Goal: Task Accomplishment & Management: Manage account settings

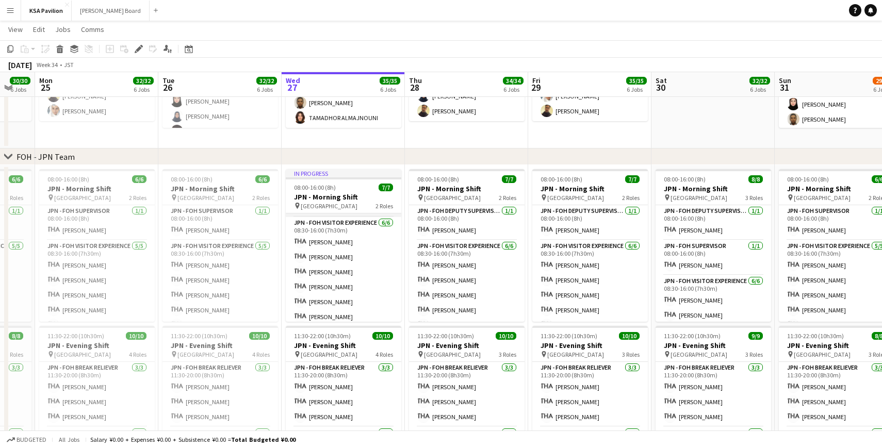
scroll to position [37, 0]
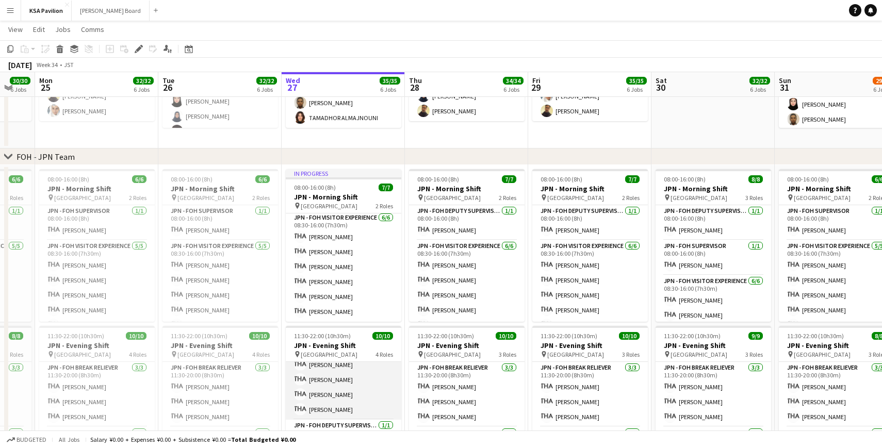
click at [320, 390] on app-card-role "JPN - FOH Visitor Experience [DATE] 14:00-21:30 (7h30m) [PERSON_NAME] [PERSON_N…" at bounding box center [344, 372] width 116 height 95
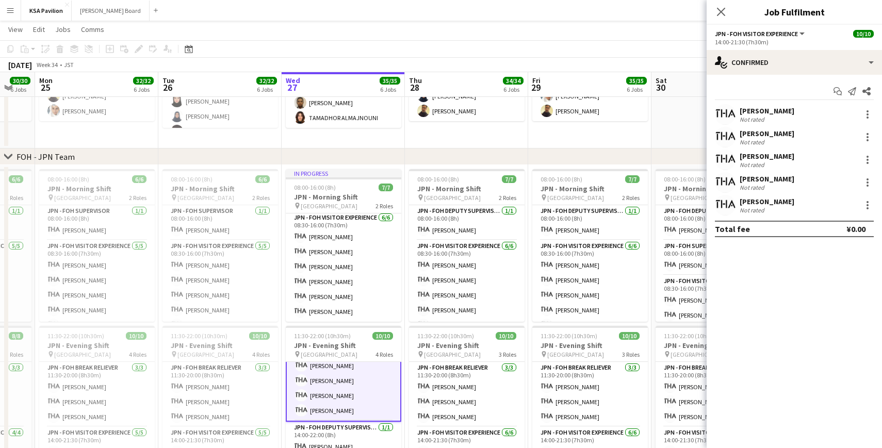
scroll to position [103, 0]
click at [867, 185] on div at bounding box center [868, 186] width 2 height 2
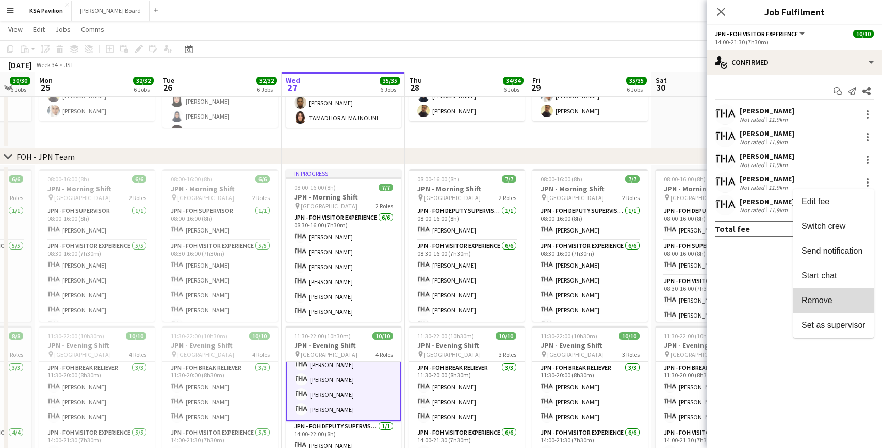
click at [832, 297] on span "Remove" at bounding box center [817, 300] width 31 height 9
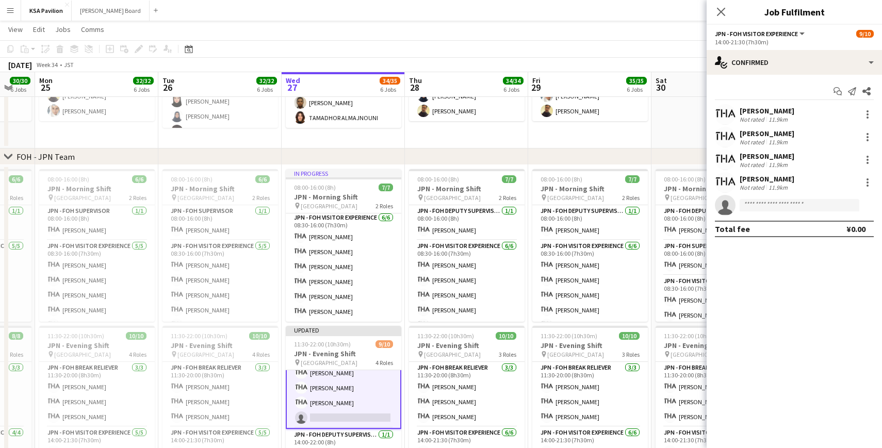
click at [339, 417] on app-card-role "JPN - FOH Visitor Experience [DATE] 14:00-21:30 (7h30m) [PERSON_NAME] [PERSON_N…" at bounding box center [344, 380] width 116 height 97
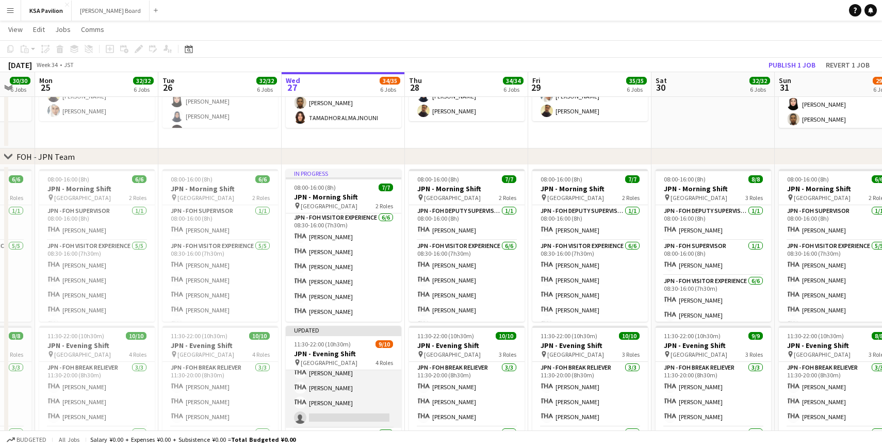
click at [339, 417] on app-card-role "JPN - FOH Visitor Experience [DATE] 14:00-21:30 (7h30m) [PERSON_NAME] [PERSON_N…" at bounding box center [344, 380] width 116 height 95
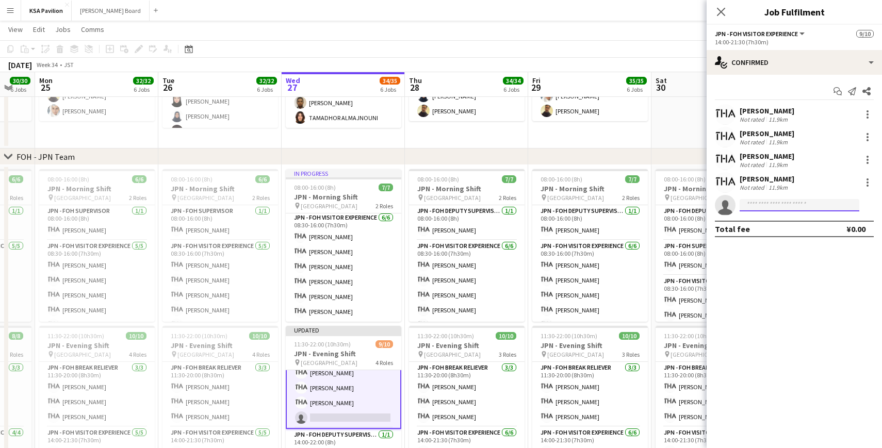
click at [787, 205] on input at bounding box center [800, 205] width 120 height 12
paste input "******"
type input "******"
click at [782, 220] on span "[PERSON_NAME]" at bounding box center [777, 220] width 59 height 9
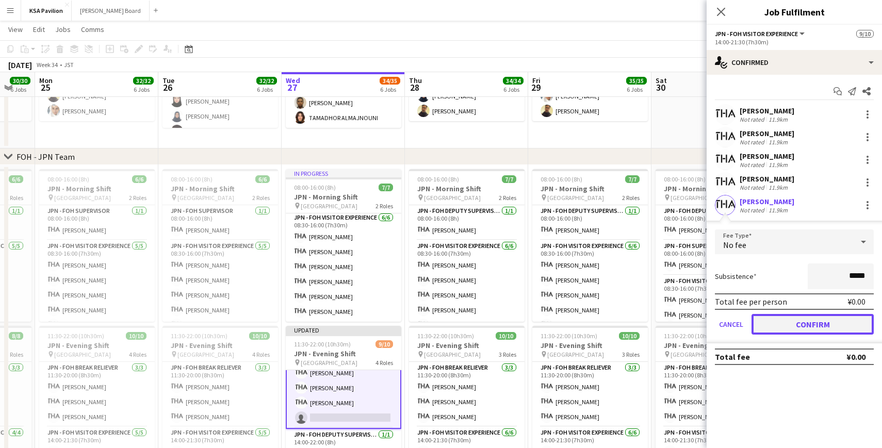
click at [828, 322] on button "Confirm" at bounding box center [813, 324] width 122 height 21
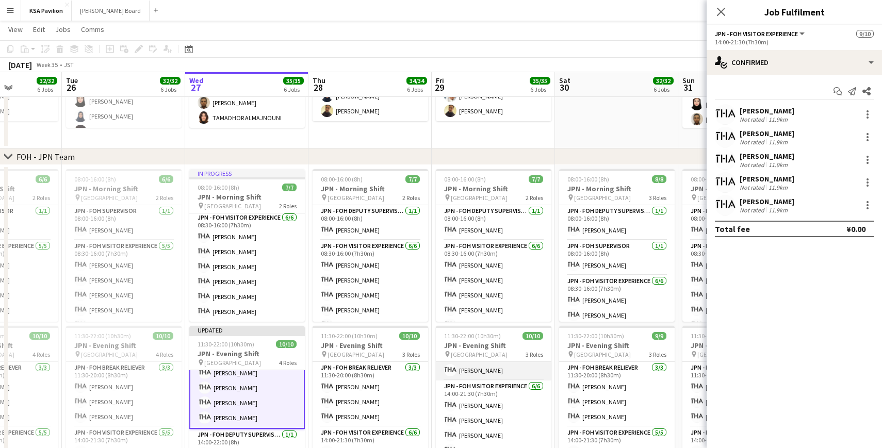
scroll to position [48, 0]
click at [482, 416] on app-card-role "JPN - FOH Visitor Experience [DATE] 14:00-21:30 (7h30m) [PERSON_NAME] [PERSON_N…" at bounding box center [494, 434] width 116 height 110
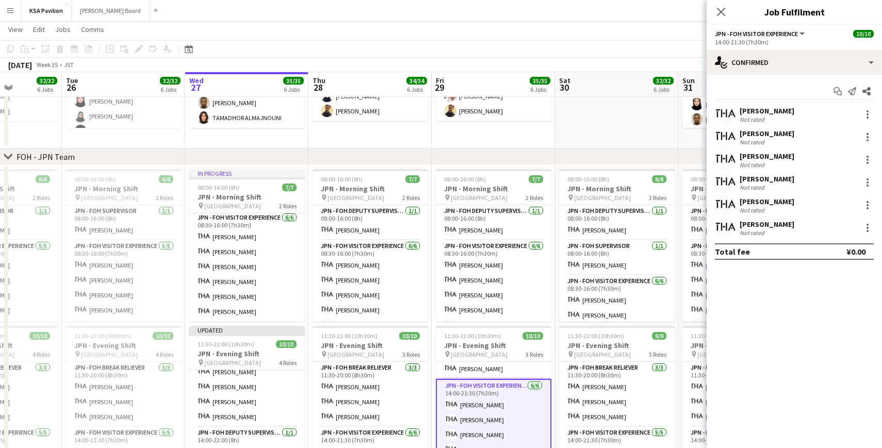
scroll to position [102, 0]
click at [865, 138] on div at bounding box center [868, 137] width 12 height 12
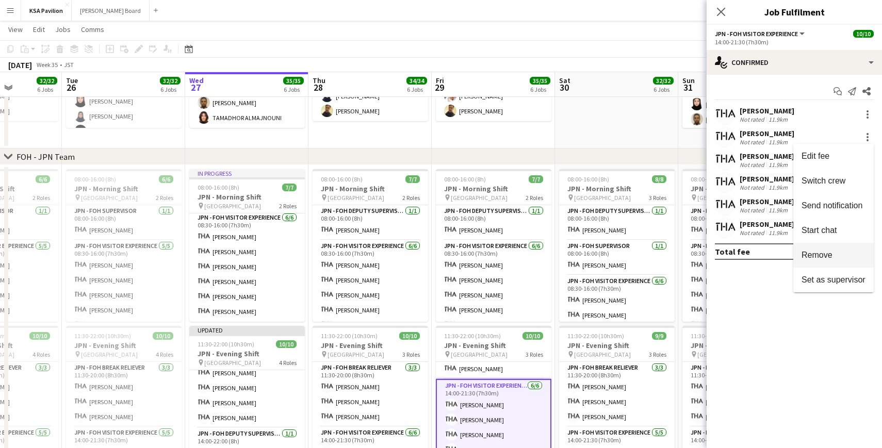
click at [829, 253] on span "Remove" at bounding box center [817, 255] width 31 height 9
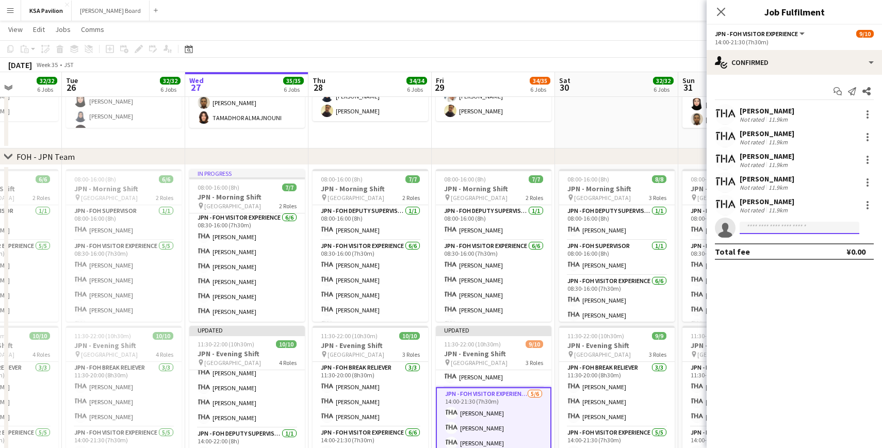
click at [758, 230] on input at bounding box center [800, 228] width 120 height 12
type input "***"
click at [751, 249] on span "[EMAIL_ADDRESS][DOMAIN_NAME]" at bounding box center [799, 251] width 103 height 8
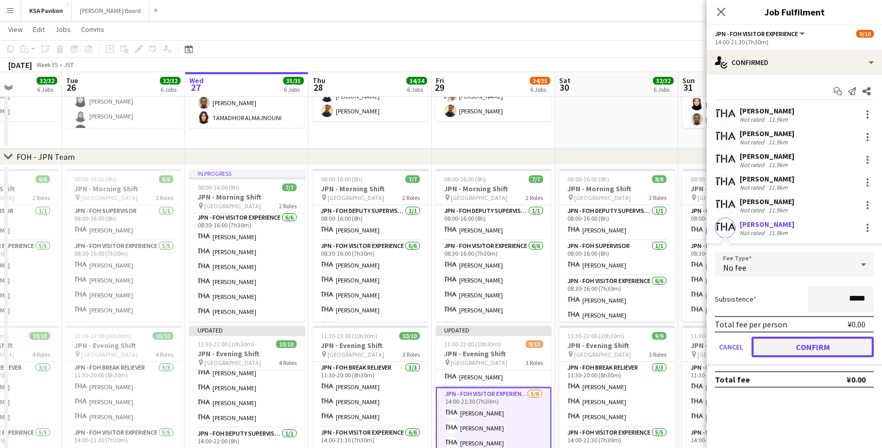
click at [784, 347] on button "Confirm" at bounding box center [813, 347] width 122 height 21
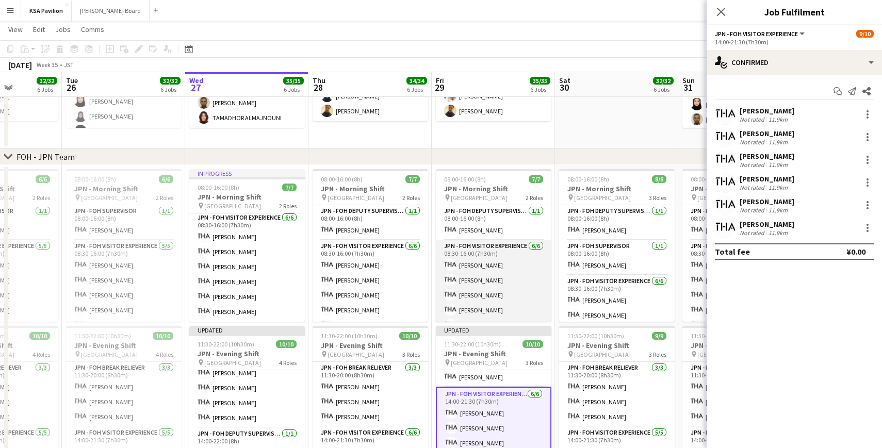
scroll to position [28, 0]
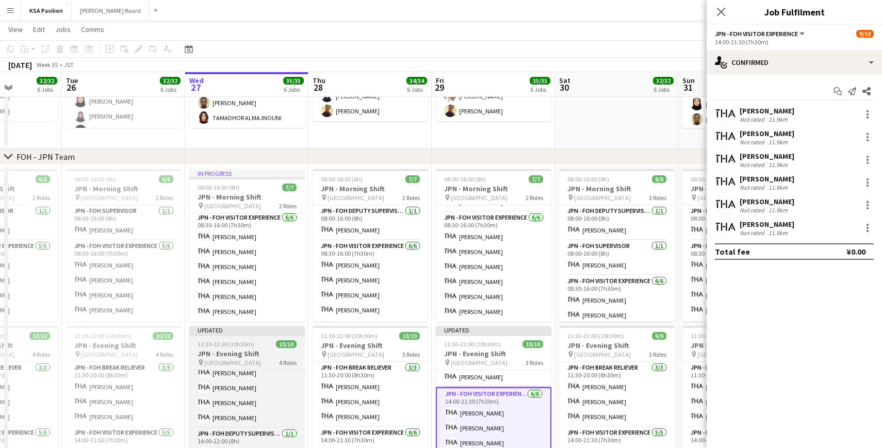
click at [259, 333] on div "Updated" at bounding box center [247, 330] width 116 height 8
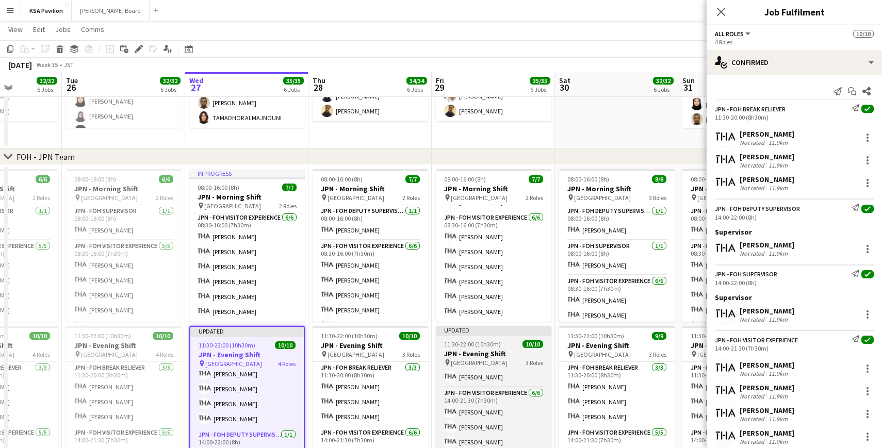
click at [467, 332] on div "Updated" at bounding box center [494, 330] width 116 height 8
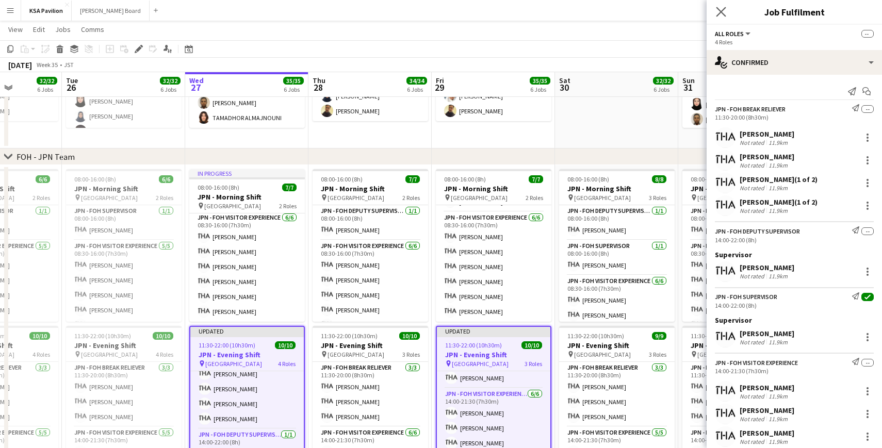
click at [727, 14] on app-icon "Close pop-in" at bounding box center [721, 12] width 15 height 15
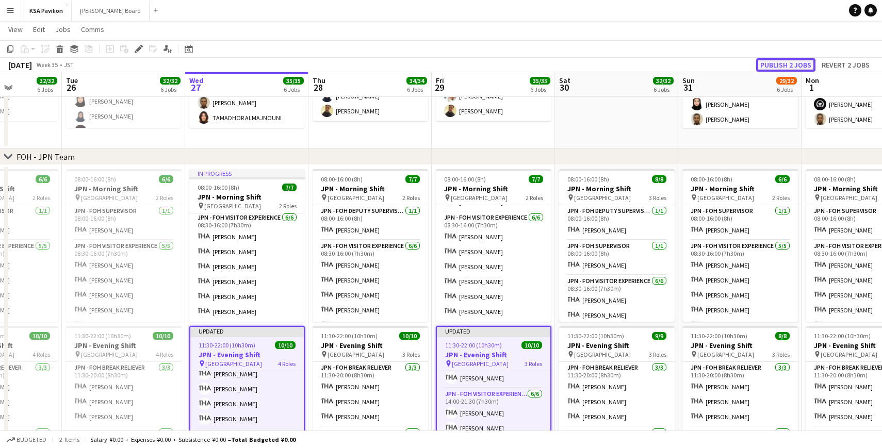
click at [776, 63] on button "Publish 2 jobs" at bounding box center [785, 64] width 59 height 13
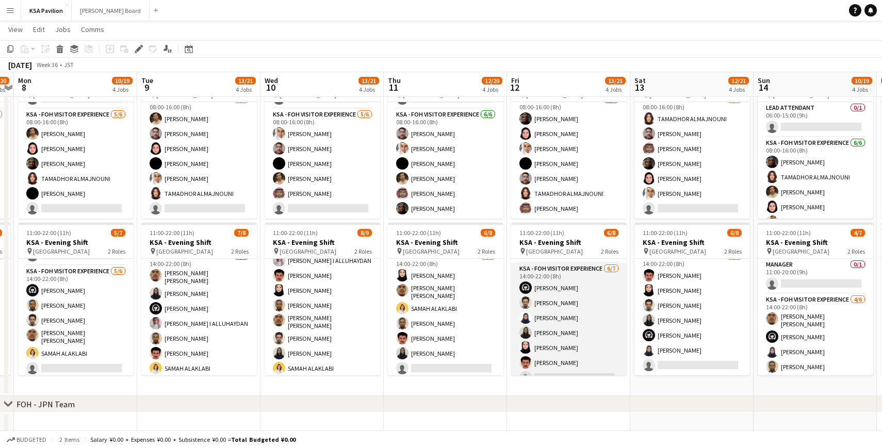
scroll to position [43, 0]
click at [569, 290] on app-card-role "KSA - FOH Visitor Experience [DATE] 14:00-22:00 (8h) [PERSON_NAME] [PERSON_NAME…" at bounding box center [569, 313] width 116 height 125
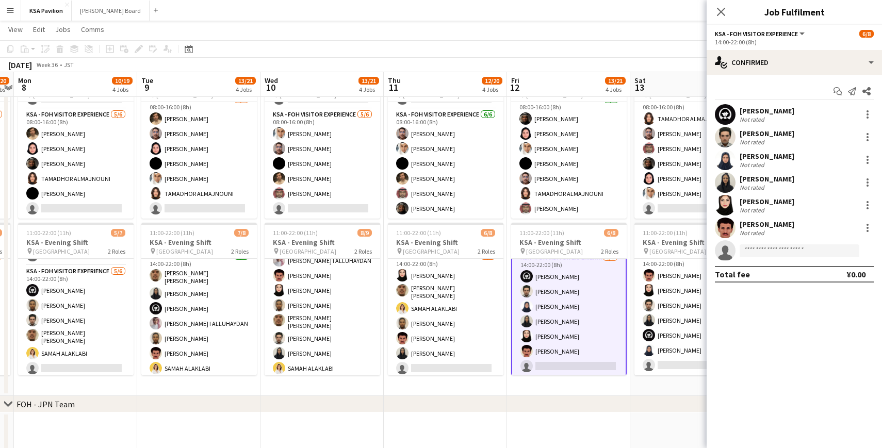
scroll to position [44, 0]
click at [867, 138] on div at bounding box center [868, 137] width 12 height 12
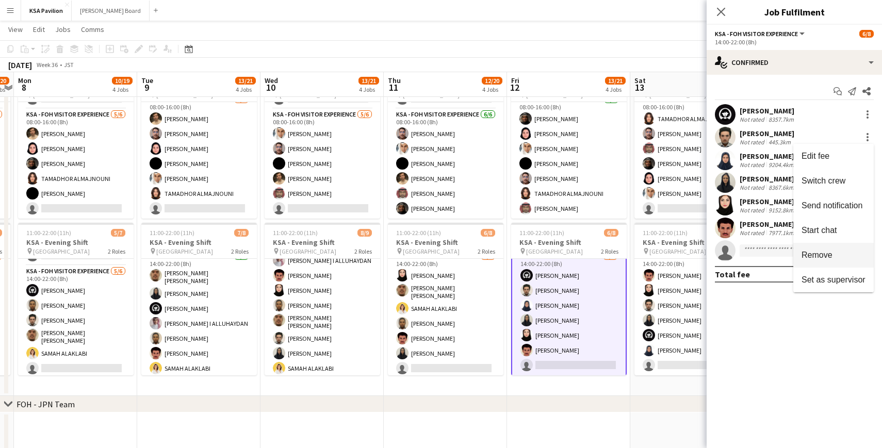
click at [834, 258] on span "Remove" at bounding box center [834, 255] width 64 height 9
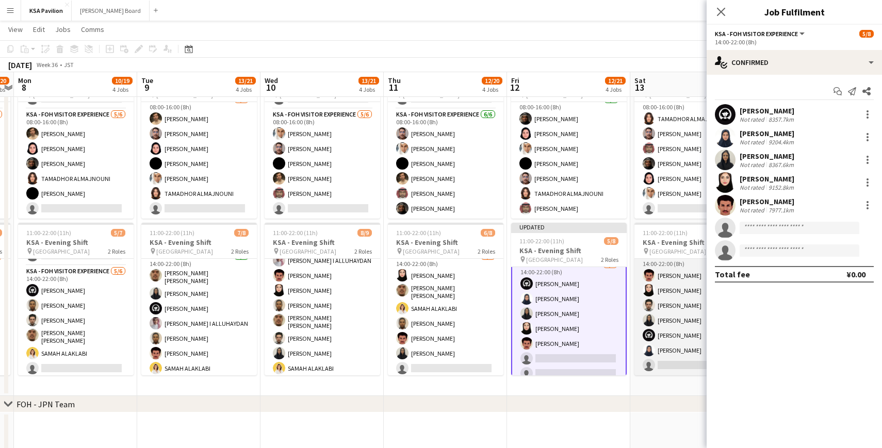
click at [665, 277] on app-card-role "KSA - FOH Visitor Experience [DATE] 14:00-22:00 (8h) [PERSON_NAME] Al Yami [PER…" at bounding box center [693, 313] width 116 height 125
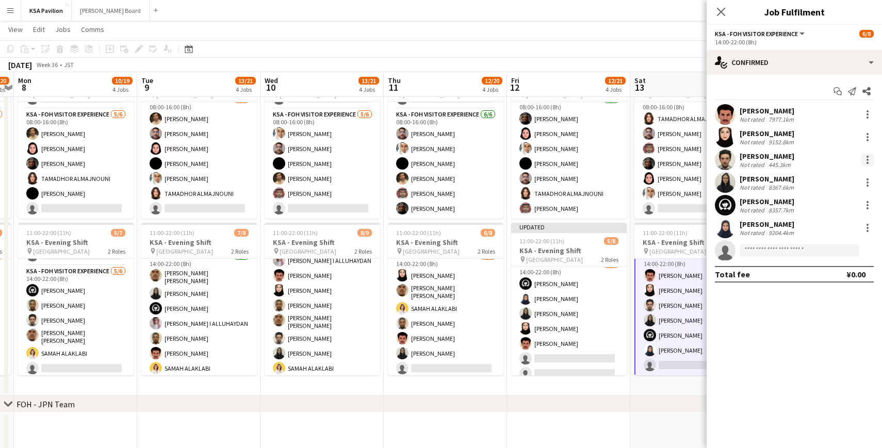
click at [868, 154] on div at bounding box center [868, 160] width 12 height 12
click at [825, 276] on span "Remove" at bounding box center [817, 277] width 31 height 9
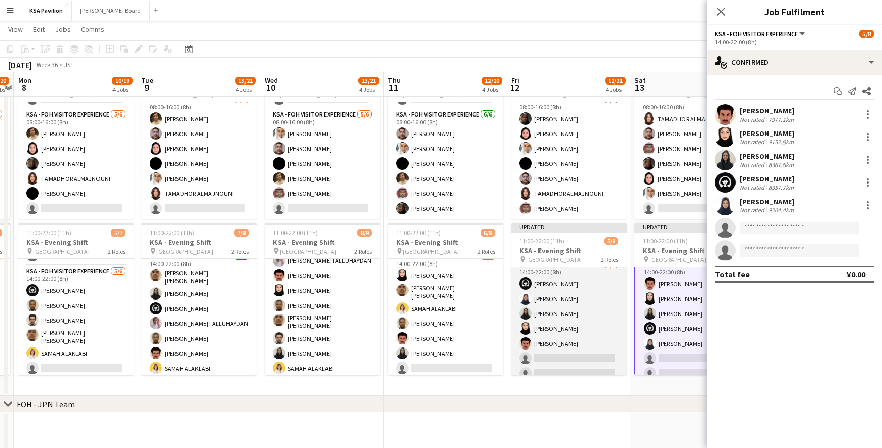
click at [563, 311] on app-card-role "KSA - FOH Visitor Experience [DATE] 14:00-22:00 (8h) Haya [PERSON_NAME] [PERSON…" at bounding box center [569, 321] width 116 height 125
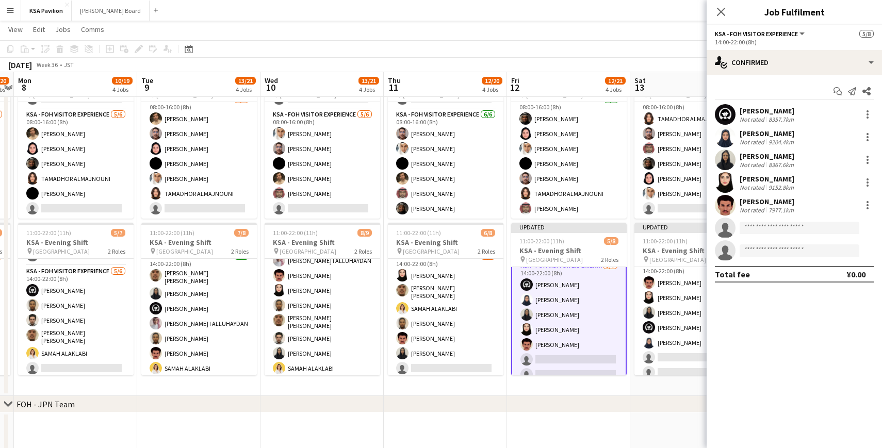
scroll to position [43, 0]
click at [564, 219] on app-date-cell "06:00-16:00 (10h) 7/8 KSA - Morning Shift pin Saudi Arabia Pavilion 2 Roles LEA…" at bounding box center [568, 229] width 123 height 334
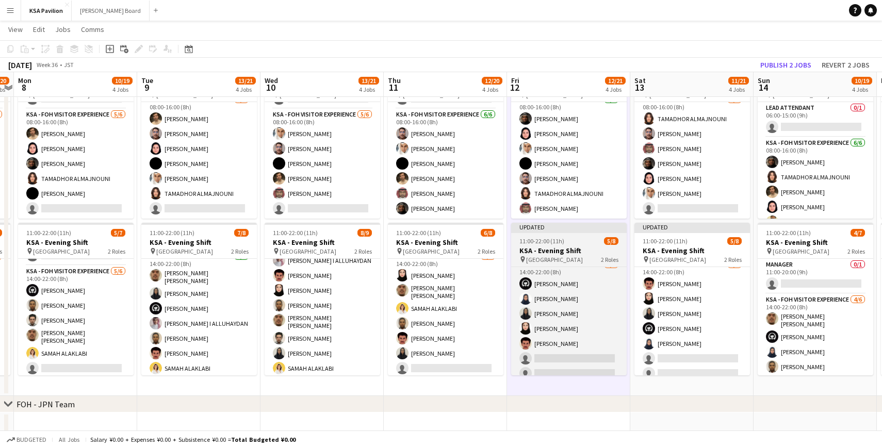
click at [561, 229] on div "Updated" at bounding box center [569, 227] width 116 height 8
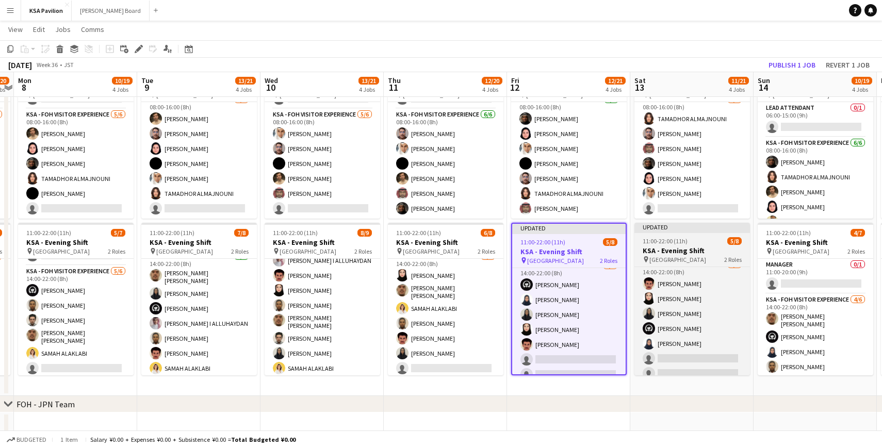
click at [662, 228] on div "Updated" at bounding box center [693, 227] width 116 height 8
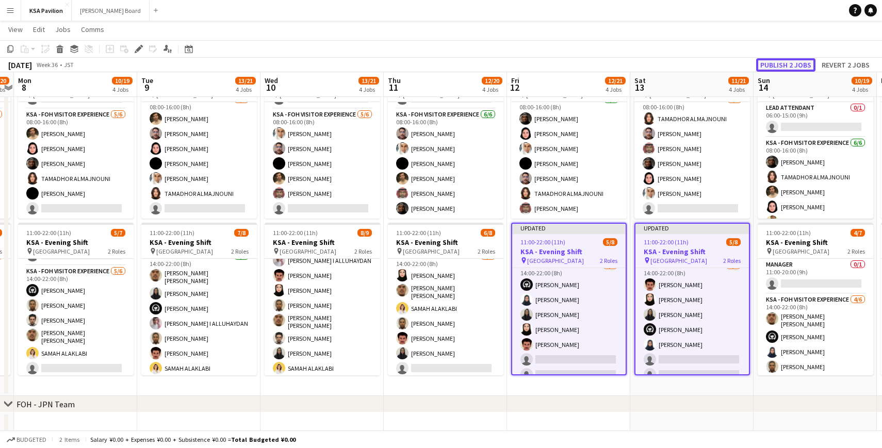
click at [774, 67] on button "Publish 2 jobs" at bounding box center [785, 64] width 59 height 13
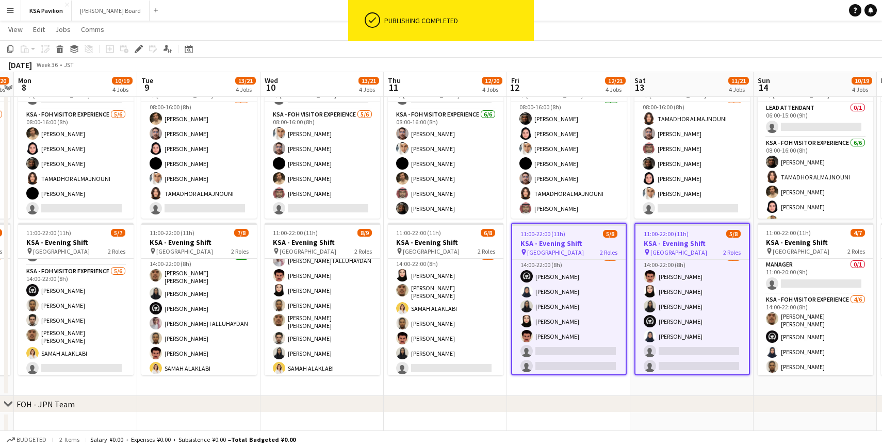
click at [781, 61] on div "[DATE] Week 36 • JST" at bounding box center [441, 65] width 882 height 14
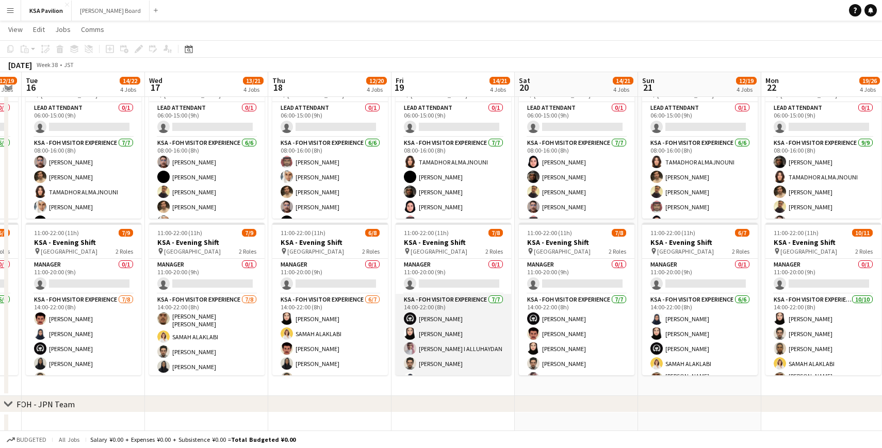
scroll to position [30, 0]
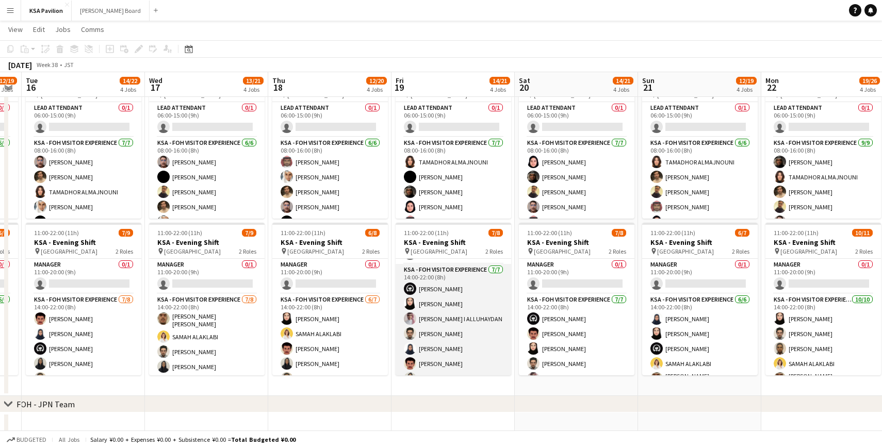
click at [474, 331] on app-card-role "KSA - FOH Visitor Experience [DATE] 14:00-22:00 (8h) [PERSON_NAME] Alharethy [P…" at bounding box center [454, 326] width 116 height 125
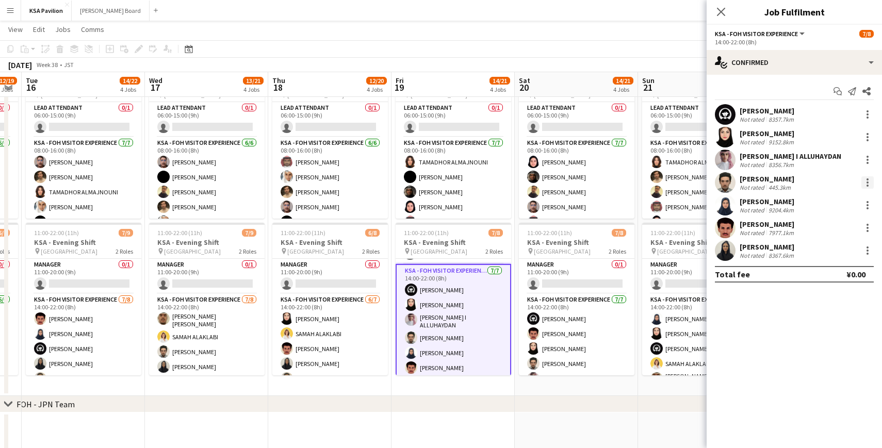
click at [867, 183] on div at bounding box center [868, 183] width 2 height 2
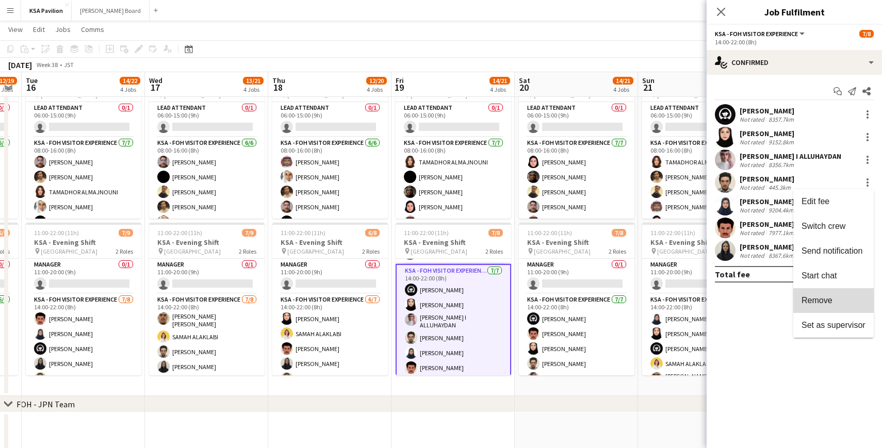
click at [824, 305] on span "Remove" at bounding box center [817, 300] width 31 height 9
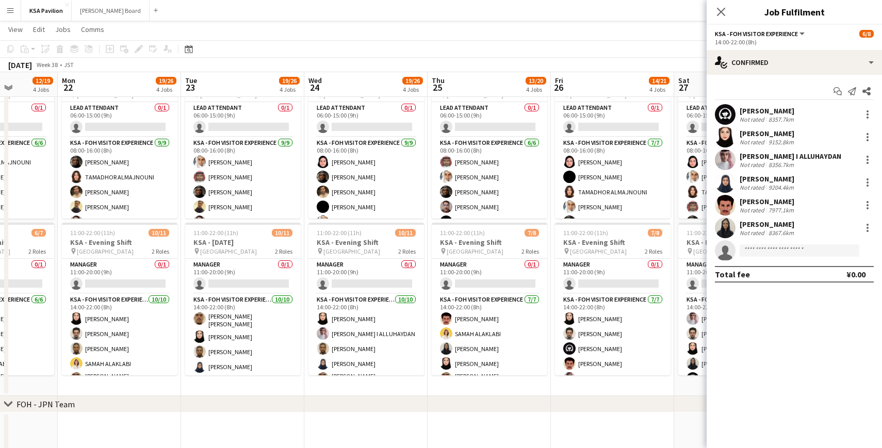
scroll to position [0, 331]
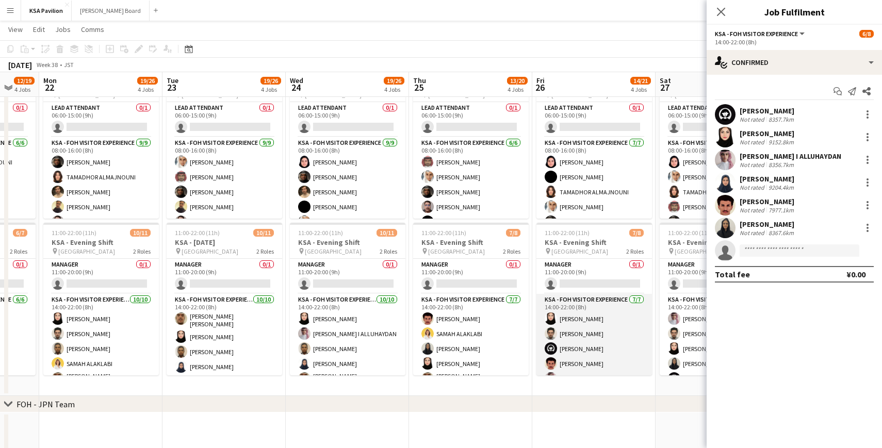
click at [591, 313] on app-card-role "KSA - FOH Visitor Experience [DATE] 14:00-22:00 (8h) [PERSON_NAME] Alharethy [P…" at bounding box center [595, 356] width 116 height 125
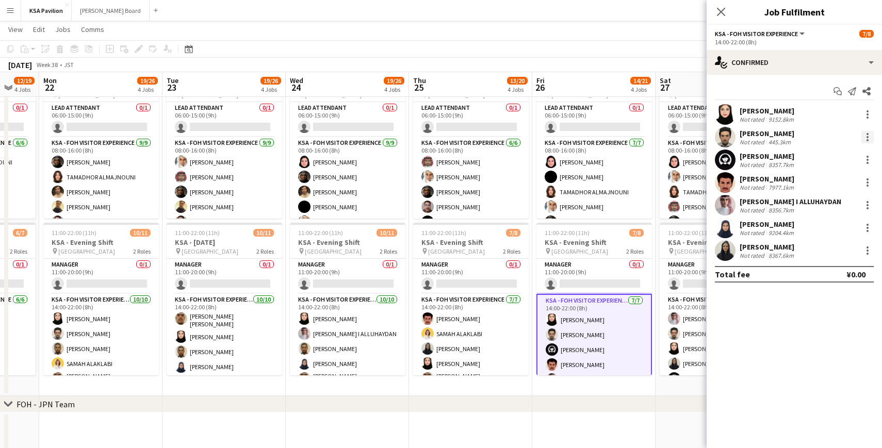
click at [868, 139] on div at bounding box center [868, 137] width 12 height 12
click at [820, 255] on span "Remove" at bounding box center [817, 255] width 31 height 9
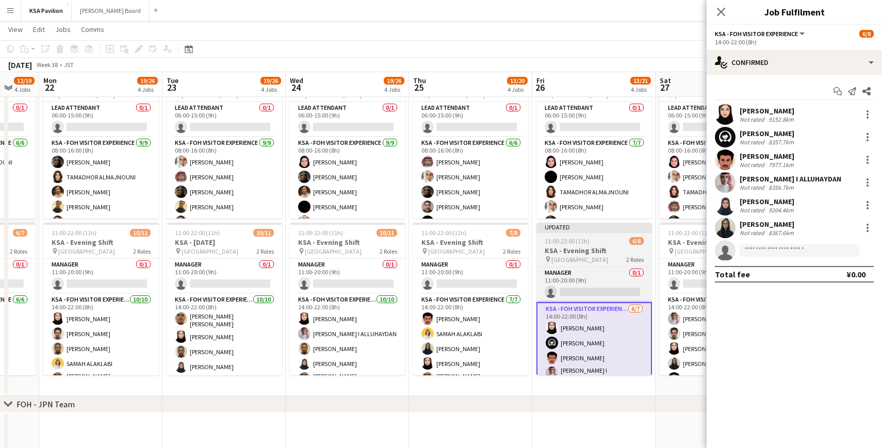
click at [604, 228] on div "Updated" at bounding box center [595, 227] width 116 height 8
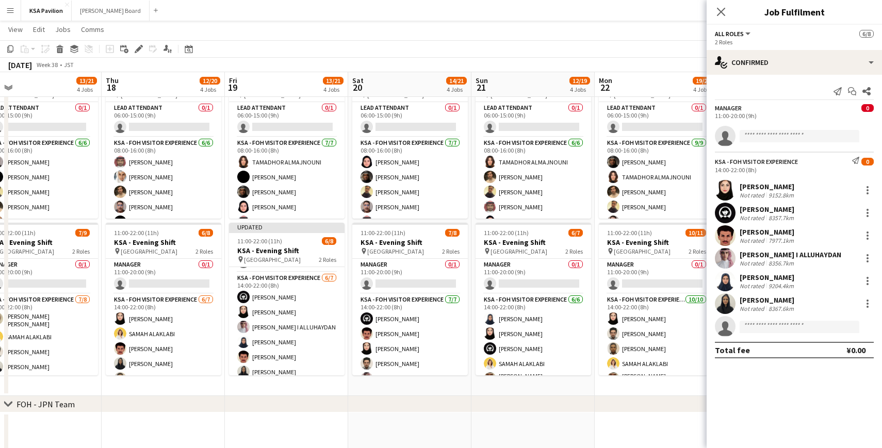
scroll to position [0, 220]
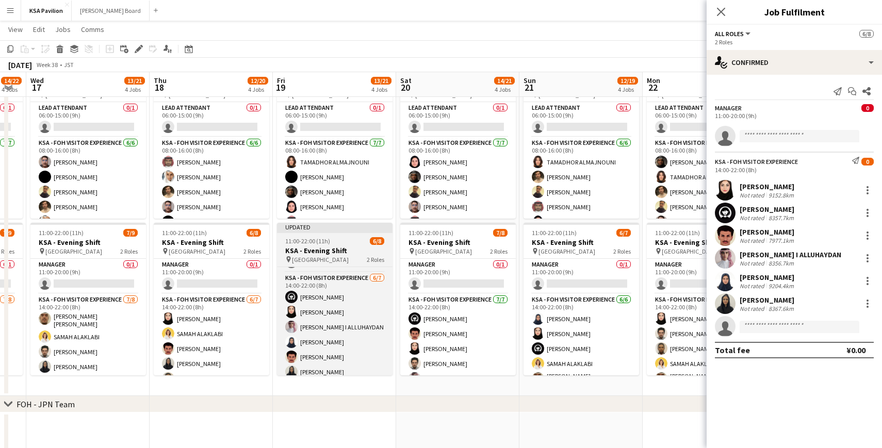
click at [341, 228] on div "Updated" at bounding box center [335, 227] width 116 height 8
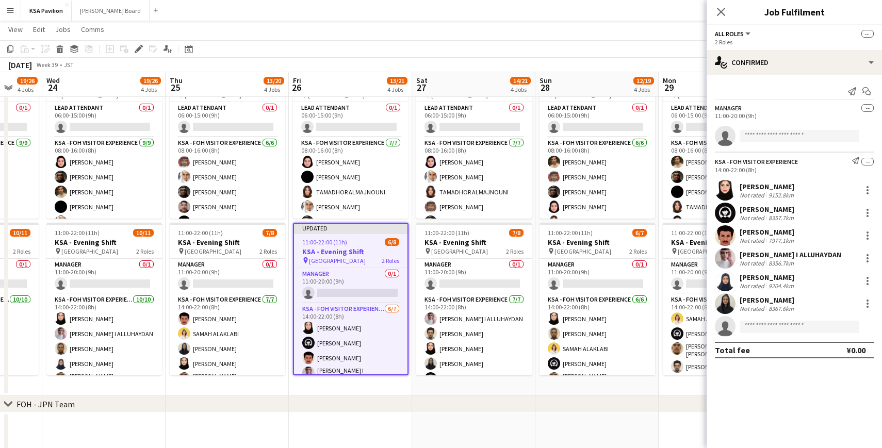
scroll to position [0, 344]
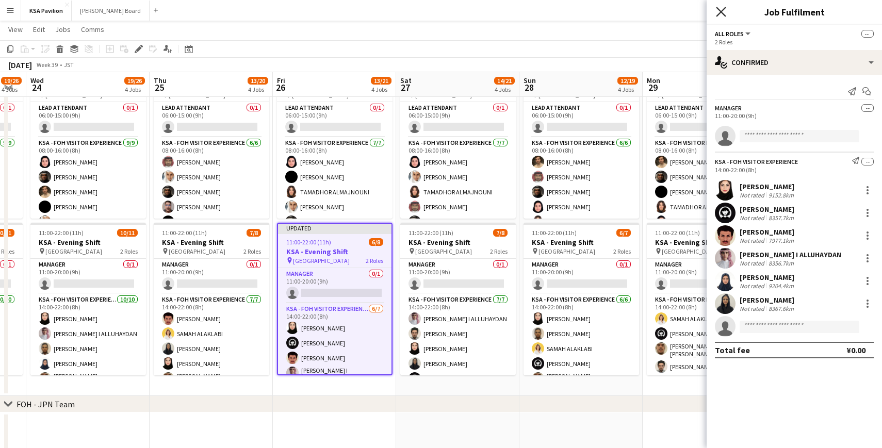
click at [720, 10] on icon at bounding box center [721, 12] width 10 height 10
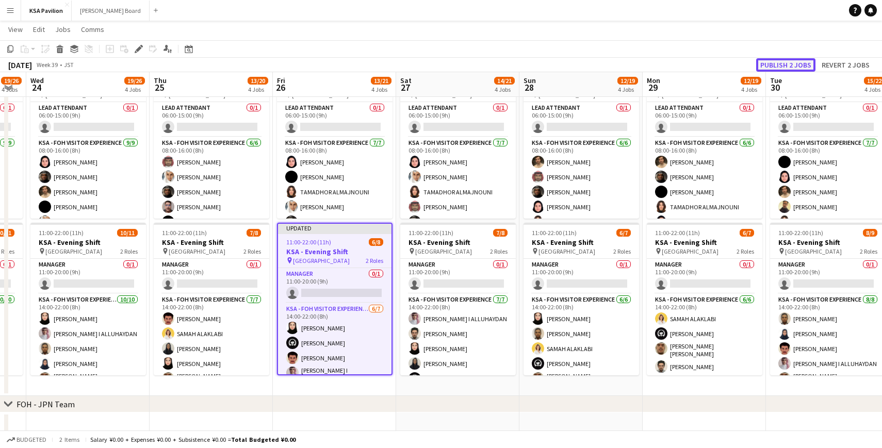
click at [785, 61] on button "Publish 2 jobs" at bounding box center [785, 64] width 59 height 13
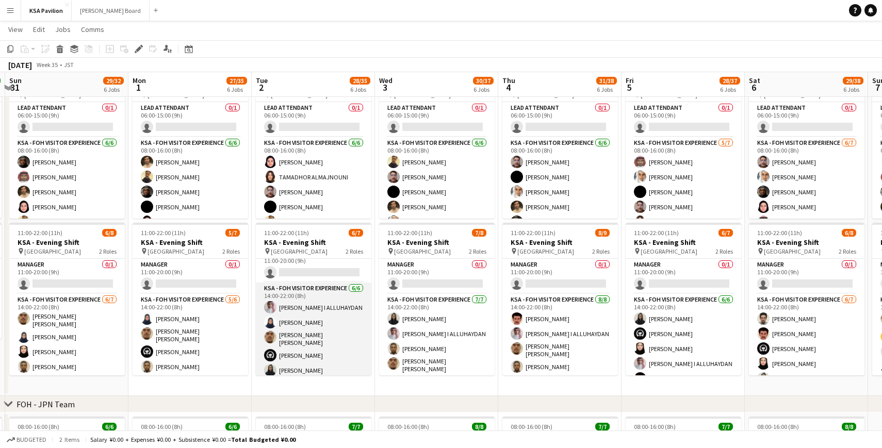
scroll to position [6, 0]
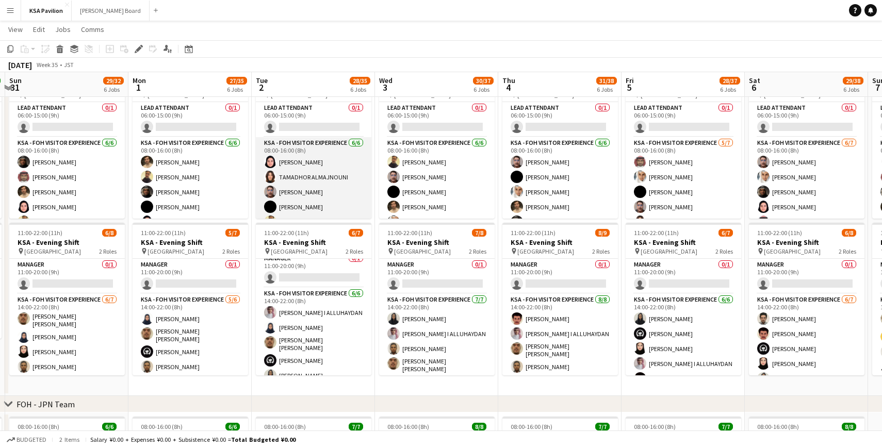
click at [328, 193] on app-card-role "KSA - FOH Visitor Experience [DATE] 08:00-16:00 (8h) Dur Murad TAMADHOR ALMAJNO…" at bounding box center [314, 192] width 116 height 110
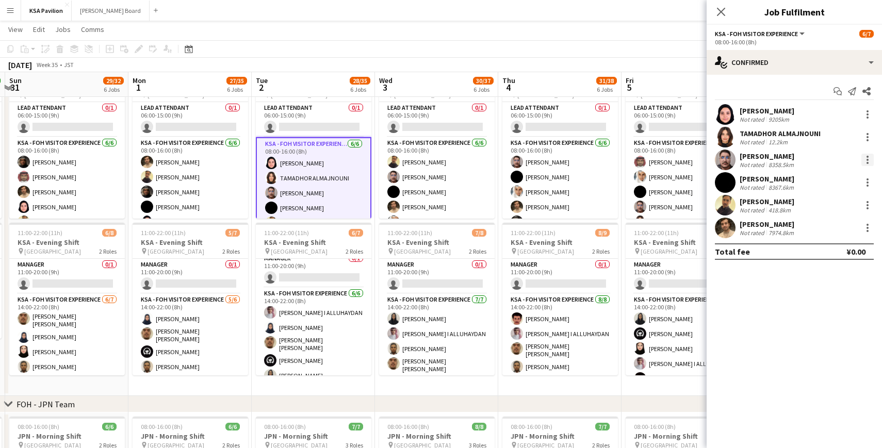
click at [868, 158] on div at bounding box center [868, 160] width 12 height 12
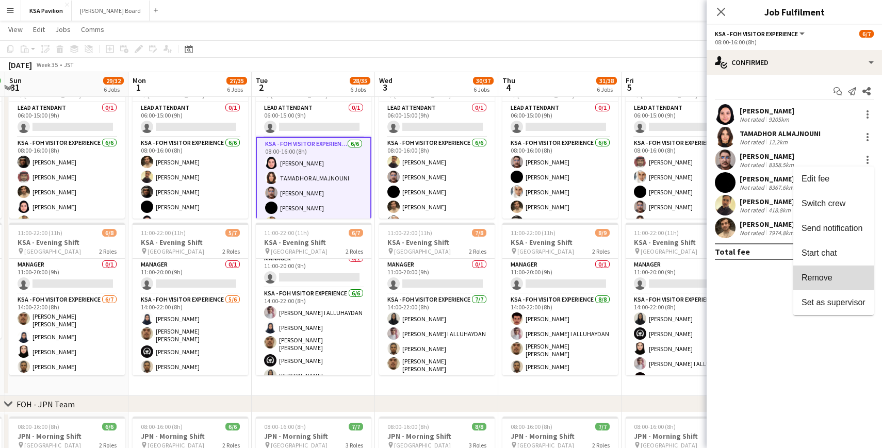
click at [831, 275] on span "Remove" at bounding box center [817, 277] width 31 height 9
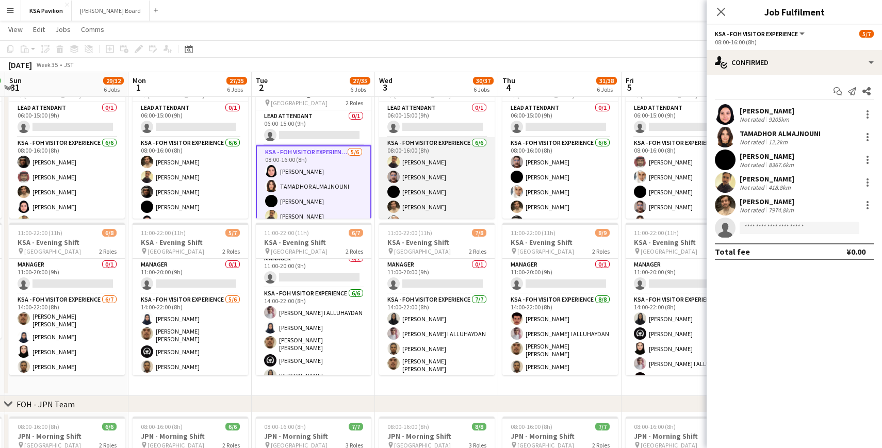
click at [437, 186] on app-card-role "KSA - FOH Visitor Experience [DATE] 08:00-16:00 (8h) [PERSON_NAME] [PERSON_NAME…" at bounding box center [437, 192] width 116 height 110
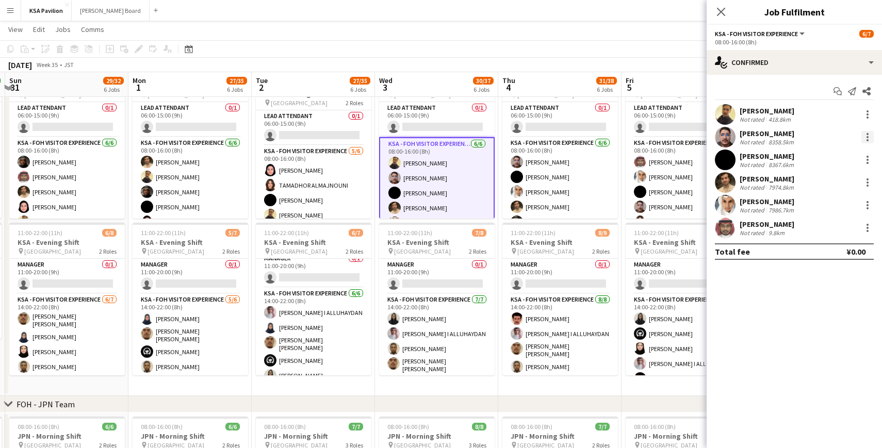
click at [867, 136] on div at bounding box center [868, 137] width 12 height 12
click at [822, 258] on span "Remove" at bounding box center [817, 255] width 31 height 9
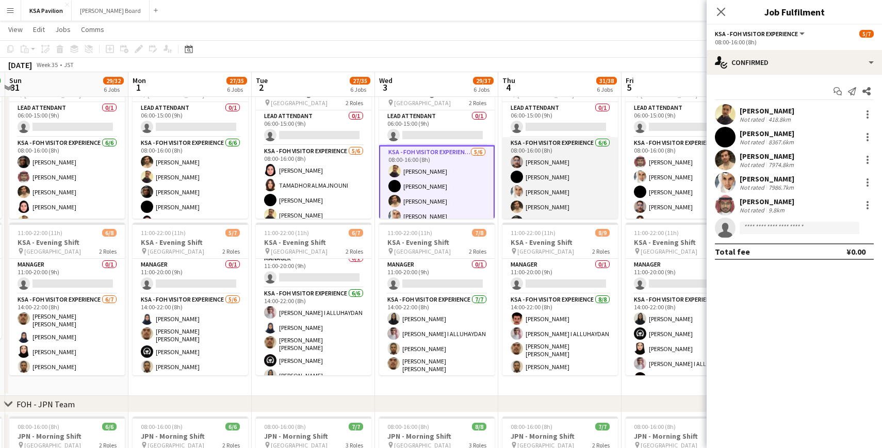
click at [566, 166] on app-card-role "KSA - FOH Visitor Experience [DATE] 08:00-16:00 (8h) [PERSON_NAME] [PERSON_NAME…" at bounding box center [560, 192] width 116 height 110
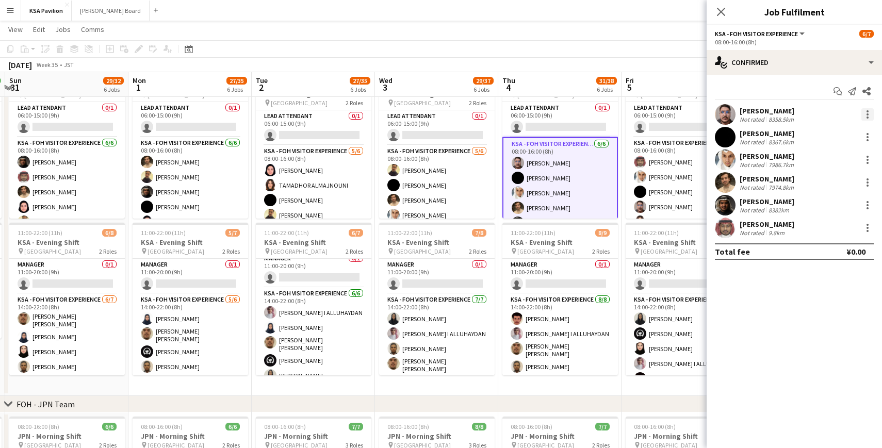
click at [866, 115] on div at bounding box center [868, 114] width 12 height 12
click at [827, 232] on span "Remove" at bounding box center [817, 232] width 31 height 9
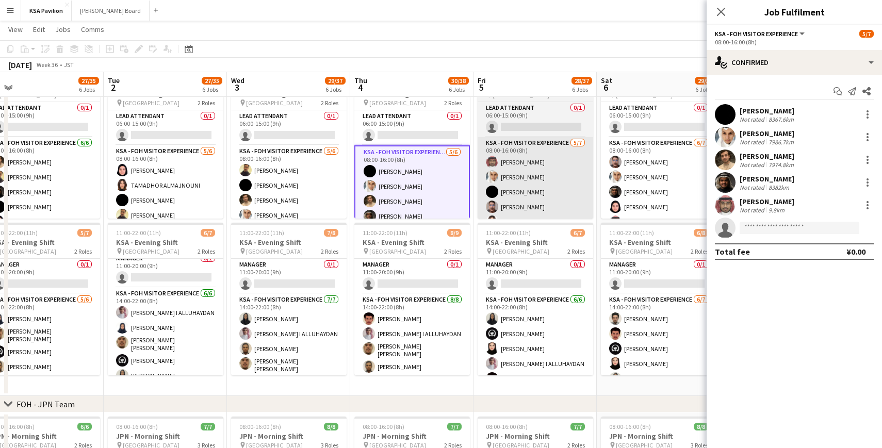
scroll to position [0, 403]
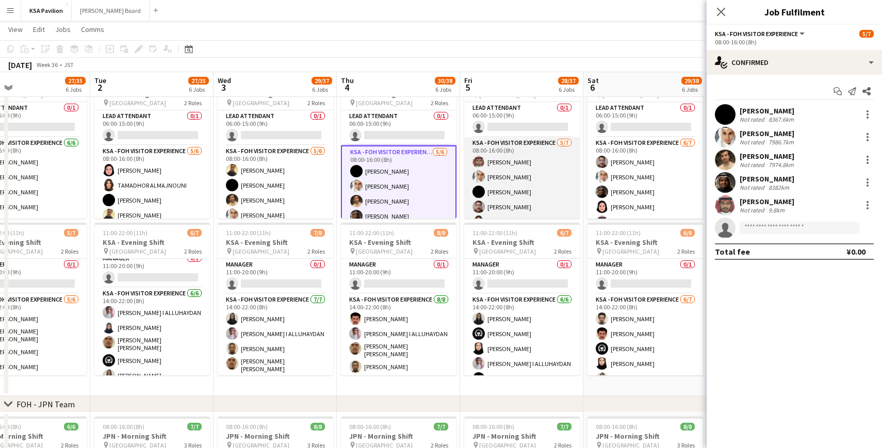
click at [505, 180] on app-card-role "KSA - FOH Visitor Experience [DATE] 08:00-16:00 (8h) [PERSON_NAME] Abdullah Alg…" at bounding box center [522, 199] width 116 height 125
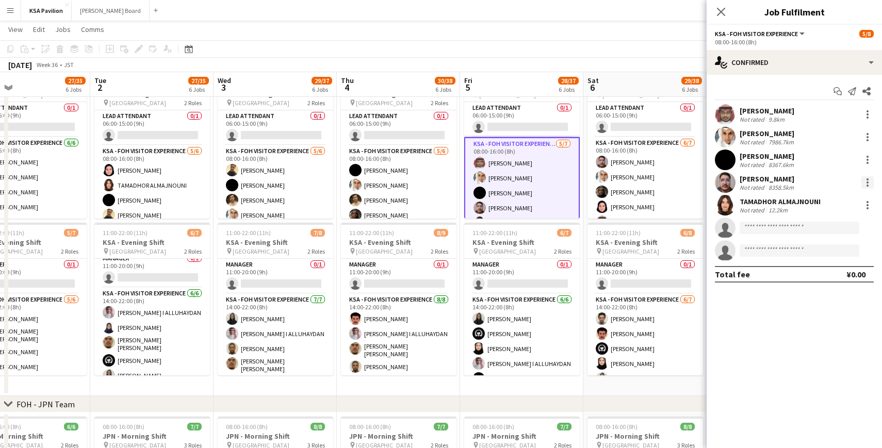
click at [867, 176] on div at bounding box center [868, 182] width 12 height 12
click at [830, 299] on span "Remove" at bounding box center [817, 300] width 31 height 9
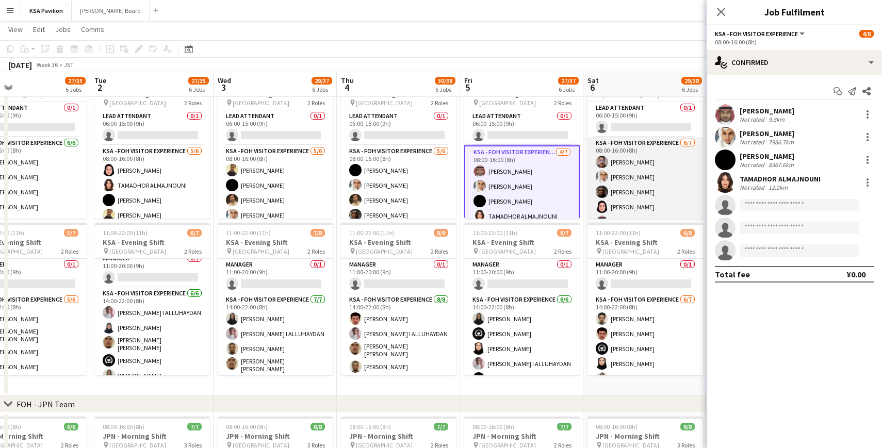
click at [656, 171] on app-card-role "KSA - FOH Visitor Experience [DATE] 08:00-16:00 (8h) [PERSON_NAME] Abdullah Alg…" at bounding box center [646, 199] width 116 height 125
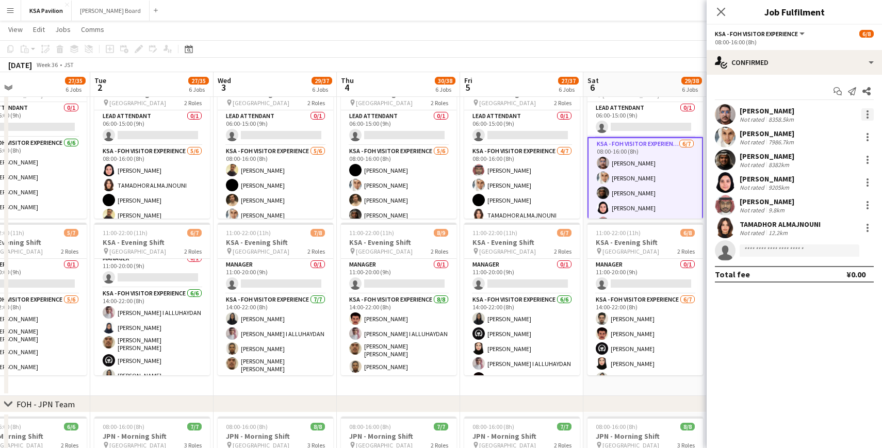
click at [868, 112] on div at bounding box center [868, 114] width 12 height 12
click at [824, 229] on span "Remove" at bounding box center [817, 232] width 31 height 9
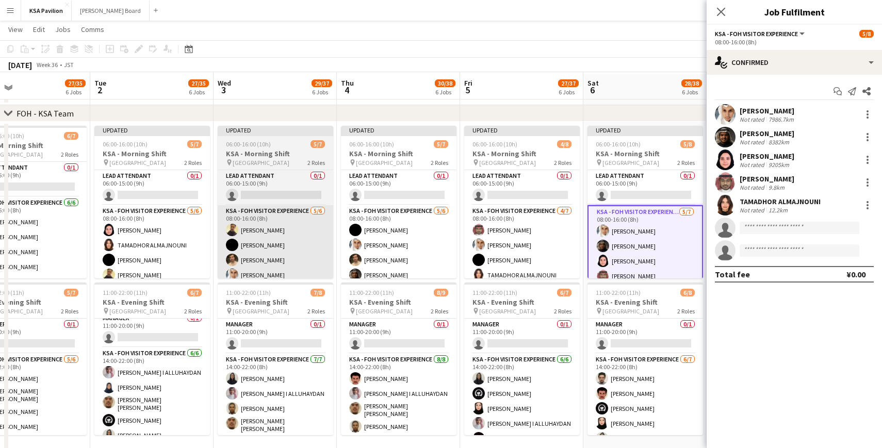
scroll to position [40, 0]
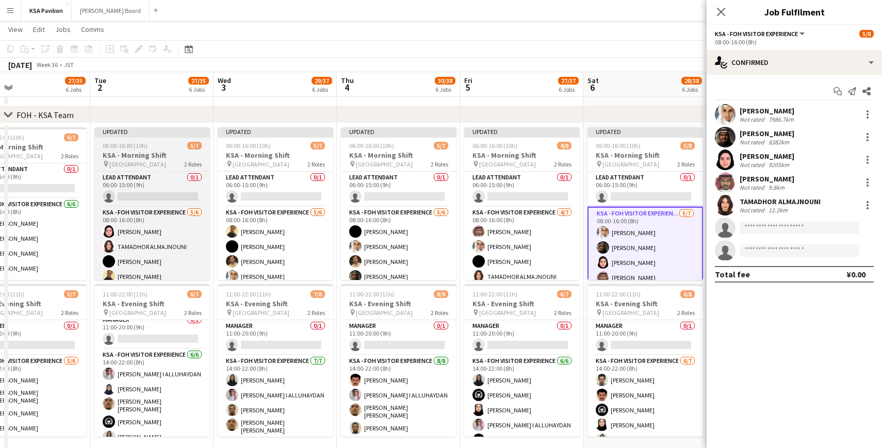
click at [166, 131] on div "Updated" at bounding box center [152, 131] width 116 height 8
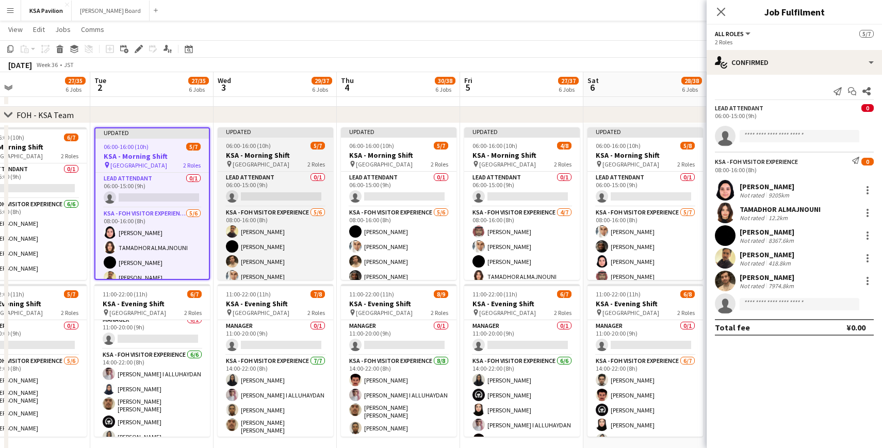
click at [269, 128] on div "Updated" at bounding box center [276, 131] width 116 height 8
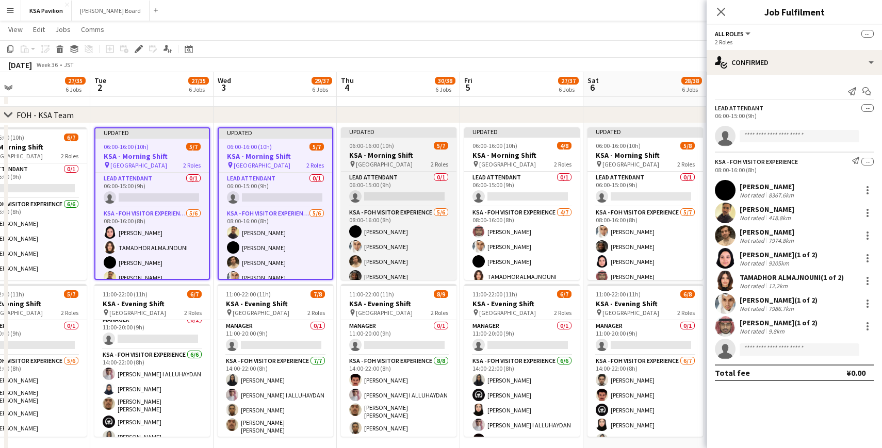
click at [368, 128] on div "Updated" at bounding box center [399, 131] width 116 height 8
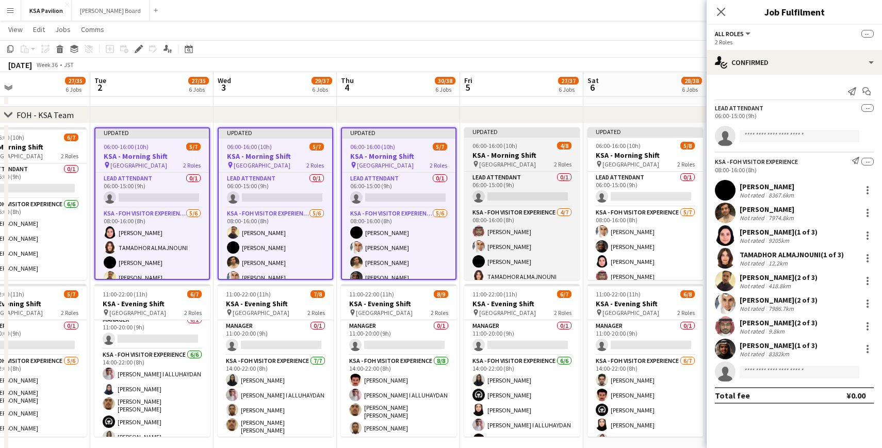
click at [511, 129] on div "Updated" at bounding box center [522, 131] width 116 height 8
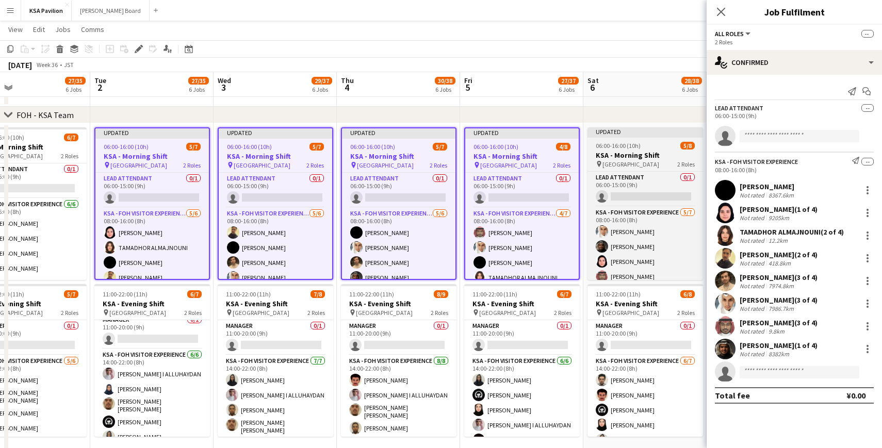
click at [614, 128] on div "Updated" at bounding box center [646, 131] width 116 height 8
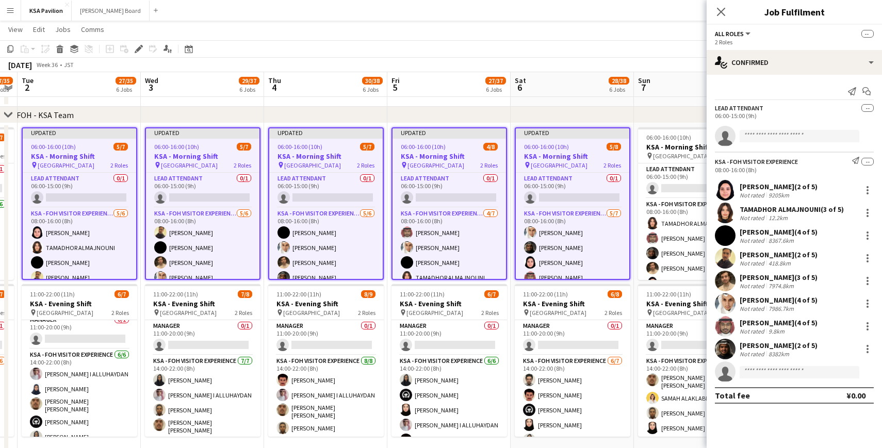
scroll to position [0, 495]
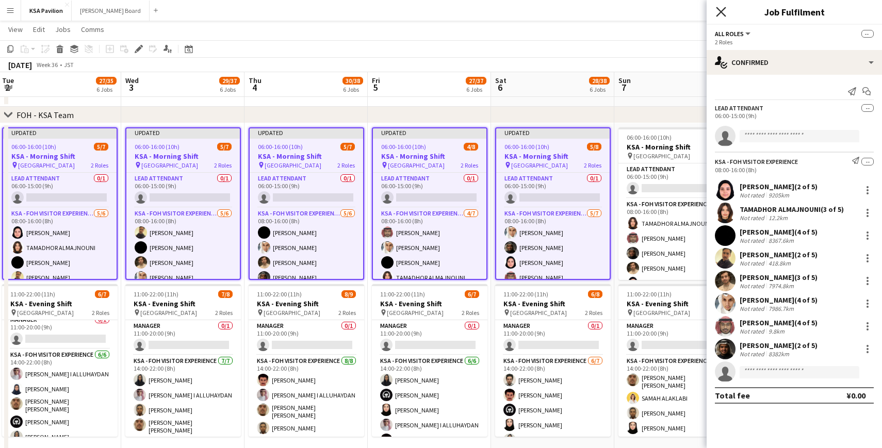
click at [720, 8] on icon "Close pop-in" at bounding box center [721, 12] width 10 height 10
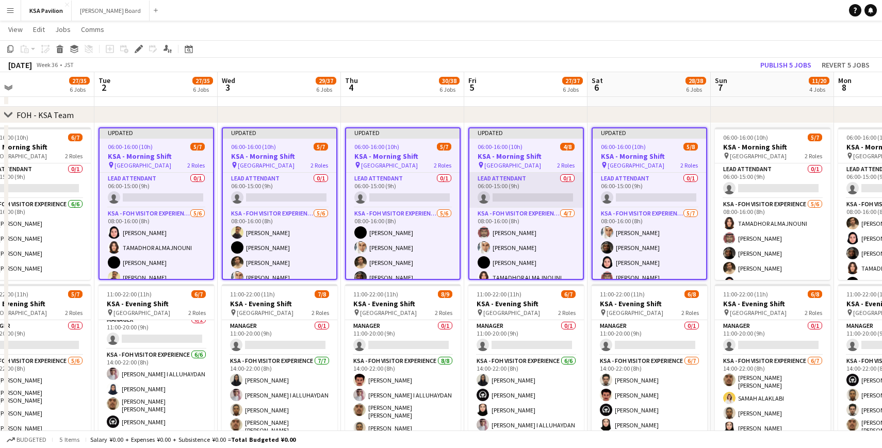
scroll to position [0, 397]
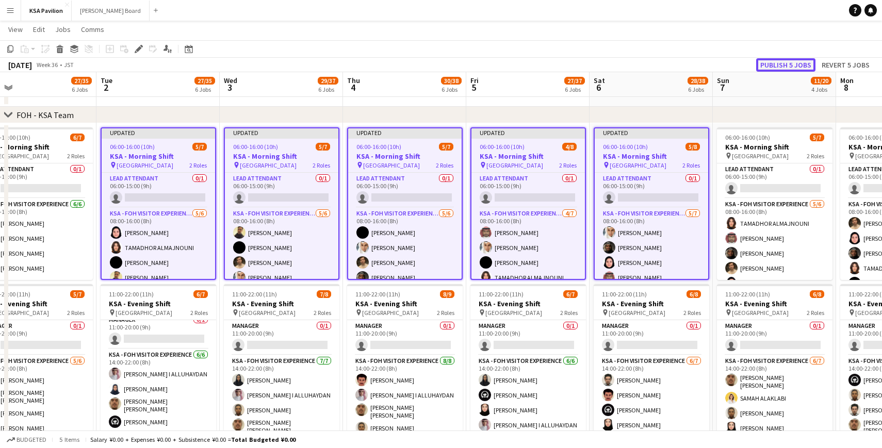
click at [788, 64] on button "Publish 5 jobs" at bounding box center [785, 64] width 59 height 13
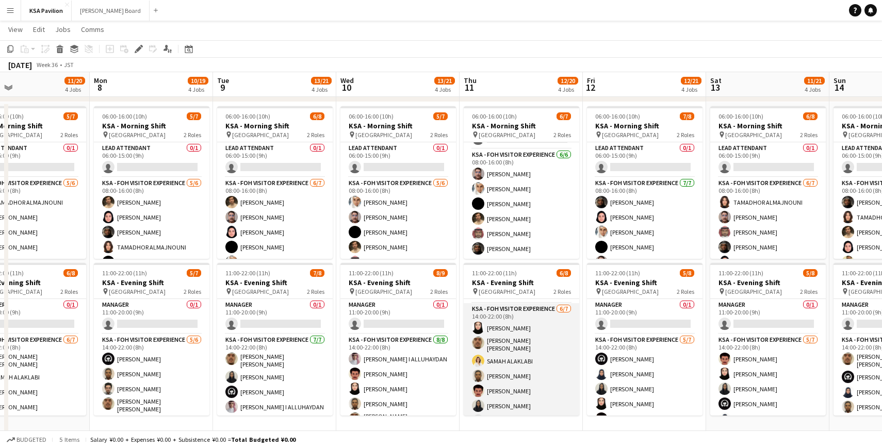
scroll to position [43, 0]
click at [523, 338] on app-card-role "KSA - FOH Visitor Experience [DATE] 14:00-22:00 (8h) [PERSON_NAME] Alharethy [P…" at bounding box center [522, 355] width 116 height 128
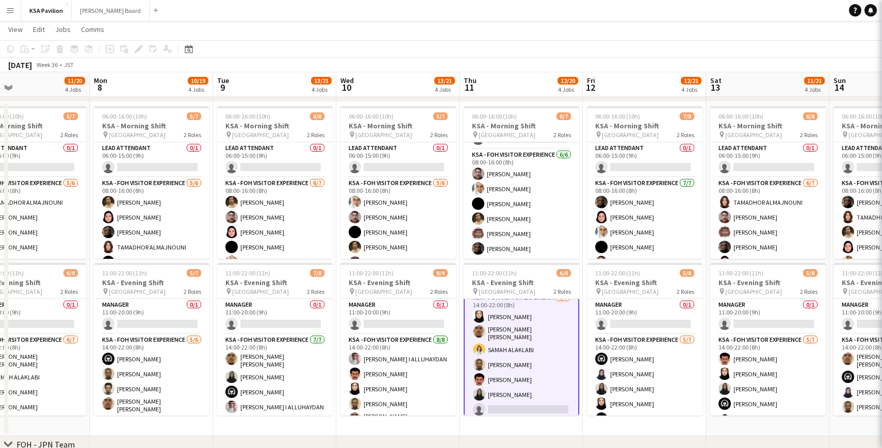
scroll to position [44, 0]
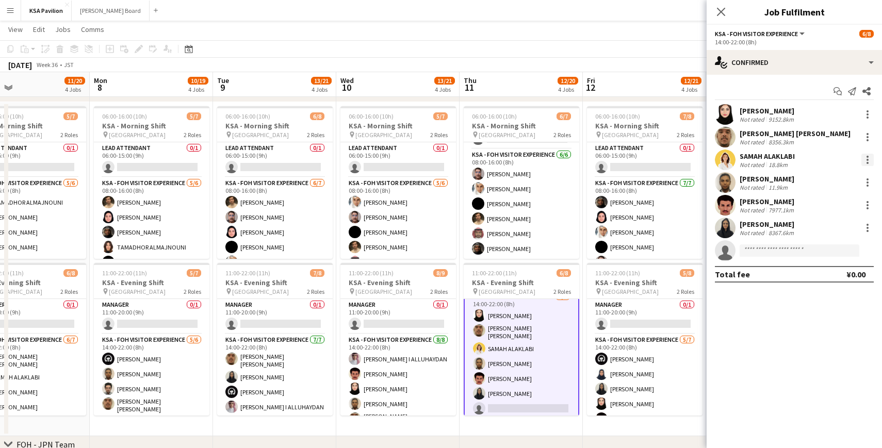
click at [867, 159] on div at bounding box center [868, 160] width 2 height 2
click at [832, 273] on span "Remove" at bounding box center [817, 277] width 31 height 9
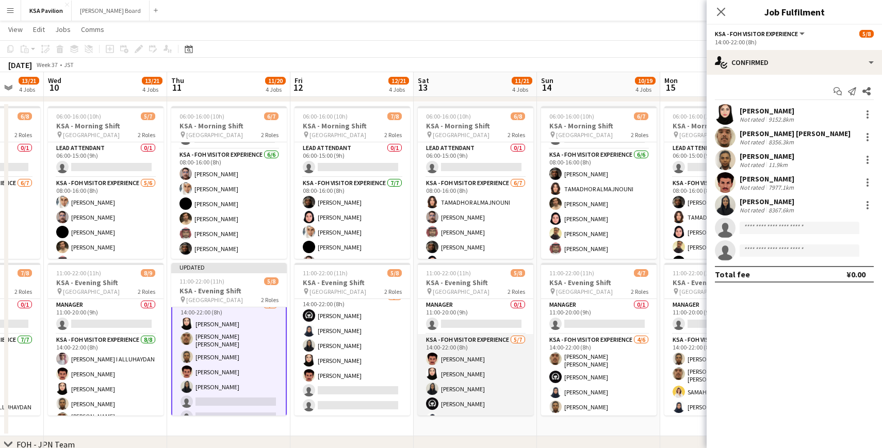
scroll to position [43, 0]
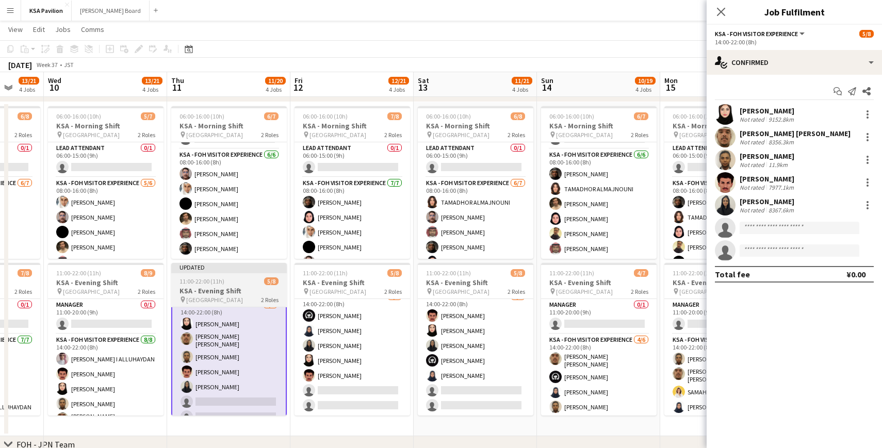
click at [242, 269] on div "Updated" at bounding box center [229, 267] width 116 height 8
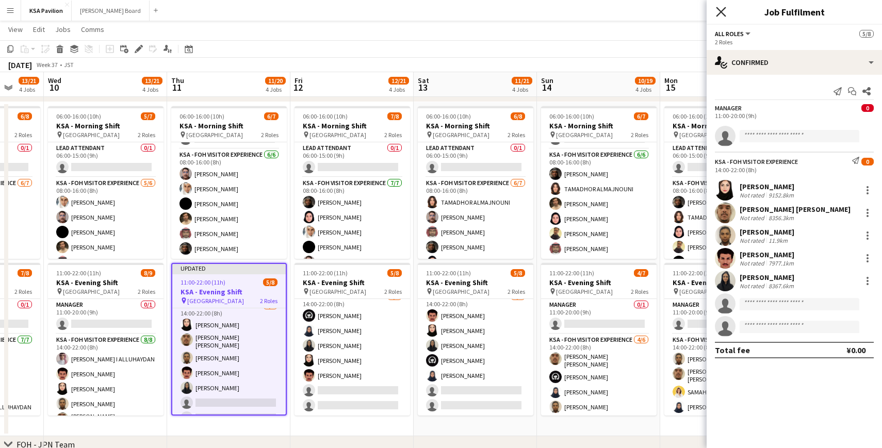
click at [723, 12] on icon "Close pop-in" at bounding box center [721, 12] width 10 height 10
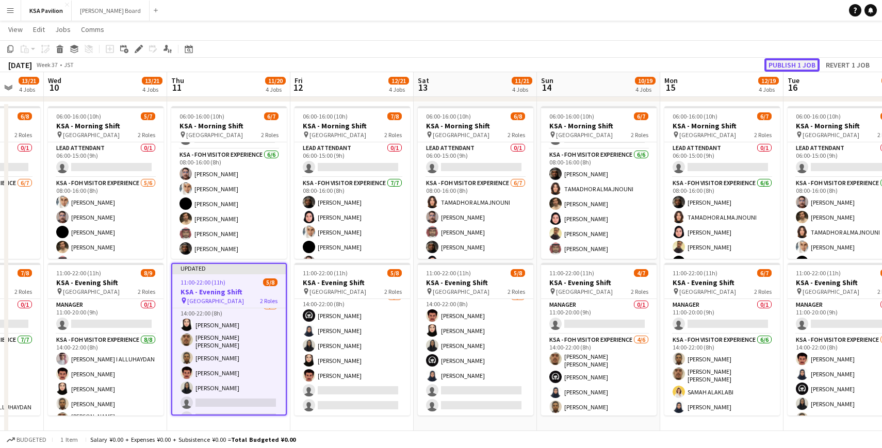
click at [790, 68] on button "Publish 1 job" at bounding box center [792, 64] width 55 height 13
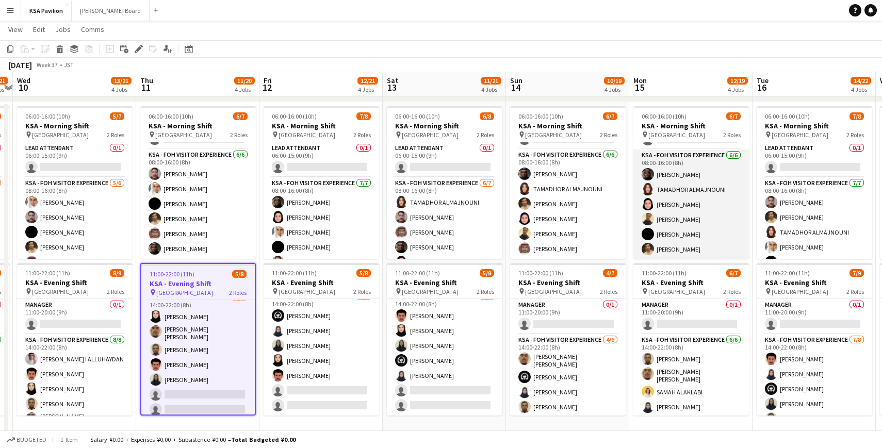
scroll to position [28, 0]
click at [702, 234] on app-card-role "KSA - FOH Visitor Experience [DATE] 08:00-16:00 (8h) [PERSON_NAME] ALMAJNOUNI D…" at bounding box center [691, 204] width 116 height 110
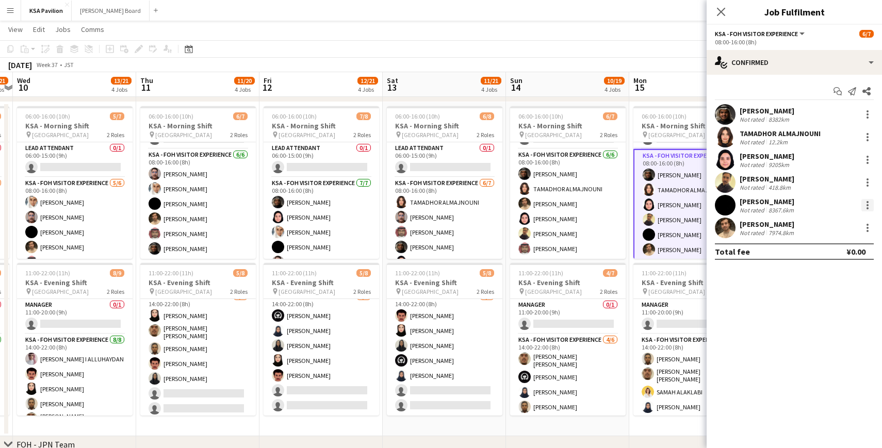
click at [867, 204] on div at bounding box center [868, 205] width 2 height 2
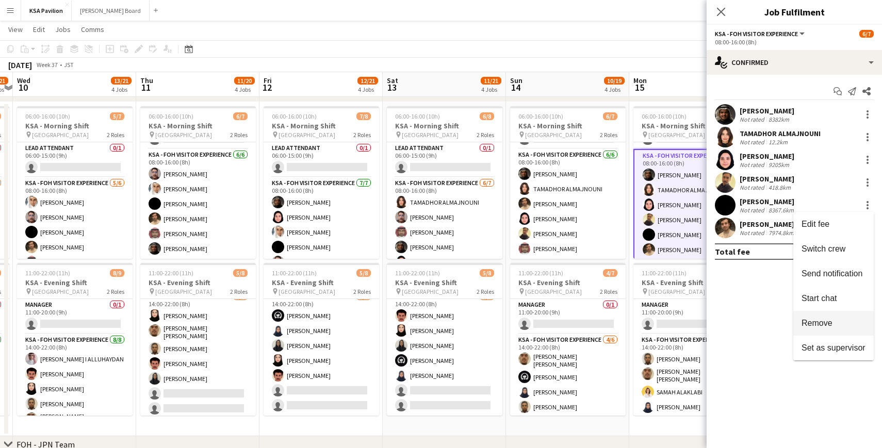
click at [833, 319] on span "Remove" at bounding box center [834, 323] width 64 height 9
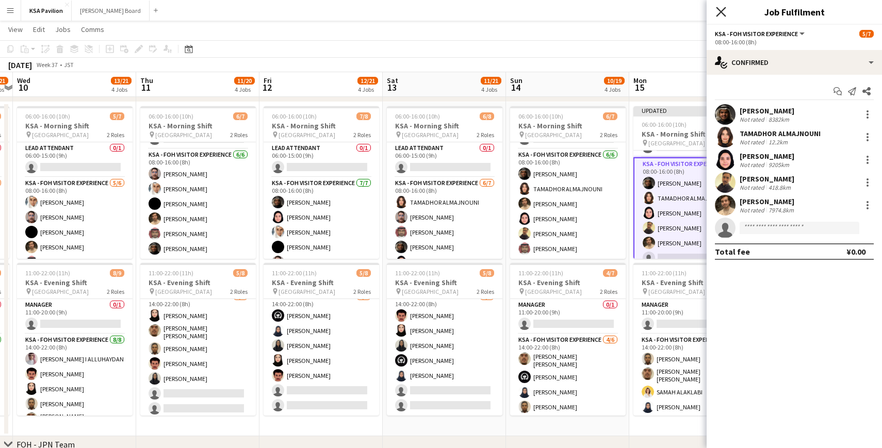
click at [719, 14] on icon at bounding box center [721, 12] width 10 height 10
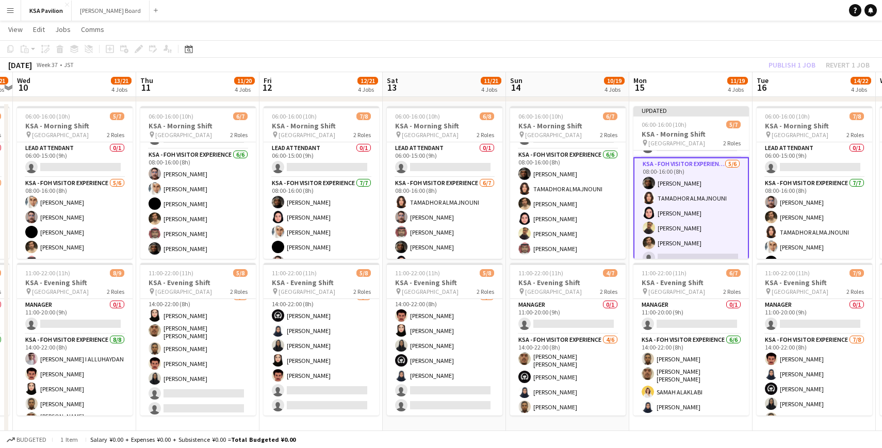
click at [560, 35] on app-page-menu "View Day view expanded Day view collapsed Month view Date picker Jump to [DATE]…" at bounding box center [441, 31] width 882 height 20
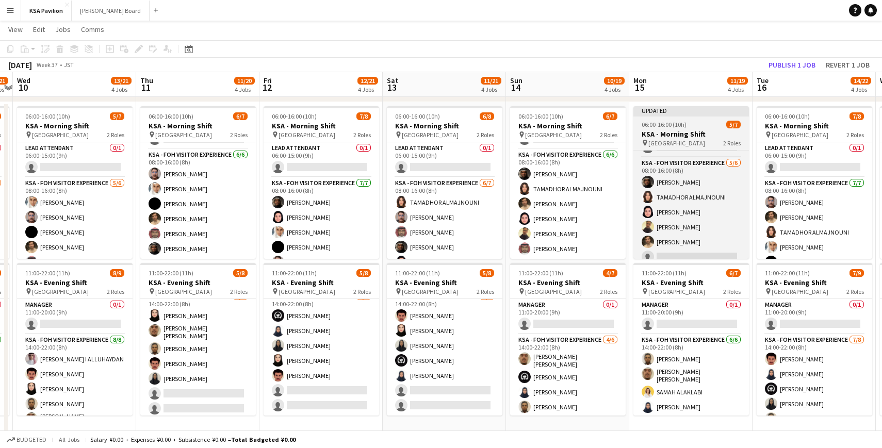
click at [678, 109] on div "Updated" at bounding box center [691, 110] width 116 height 8
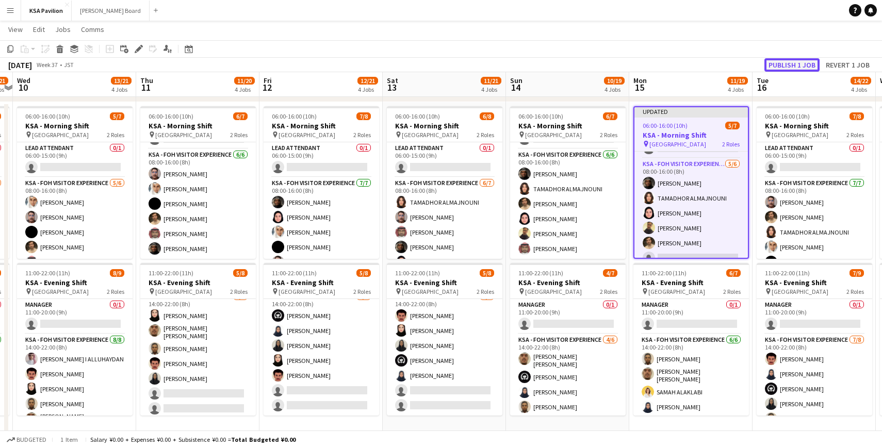
click at [791, 64] on button "Publish 1 job" at bounding box center [792, 64] width 55 height 13
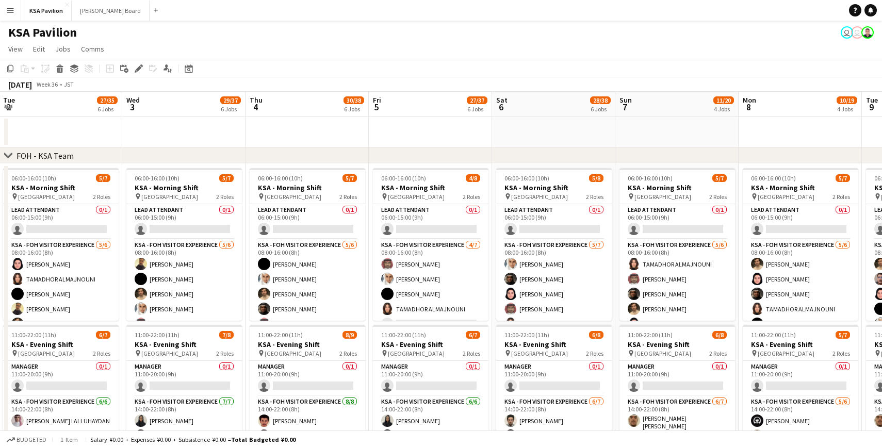
scroll to position [0, 244]
